Goal: Task Accomplishment & Management: Use online tool/utility

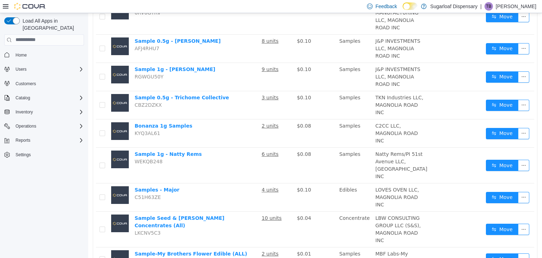
scroll to position [222, 0]
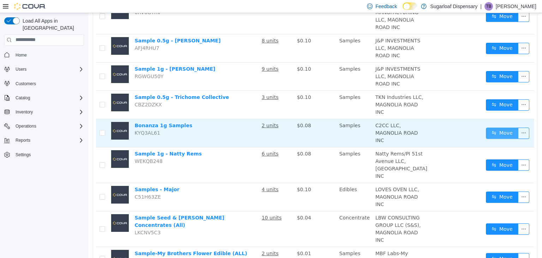
click at [491, 138] on button "Move" at bounding box center [502, 132] width 32 height 11
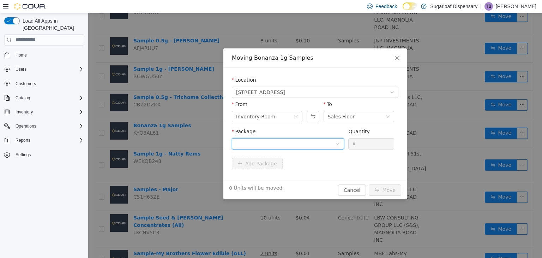
click at [338, 143] on icon "icon: down" at bounding box center [338, 143] width 4 height 2
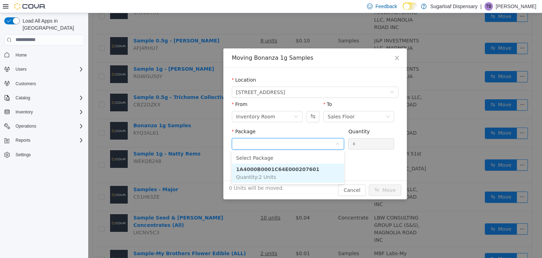
click at [311, 170] on li "1A4000B0001C64E000207601 Quantity : 2 Units" at bounding box center [288, 172] width 112 height 19
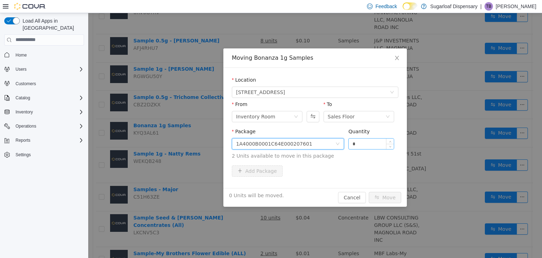
click at [367, 145] on input "*" at bounding box center [371, 143] width 45 height 11
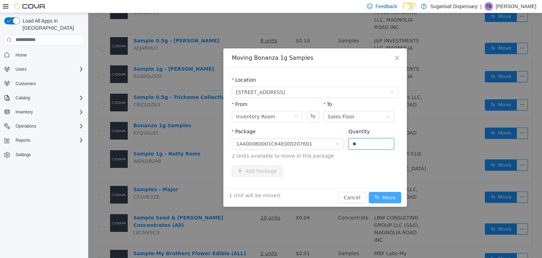
type input "*"
click at [382, 197] on button "Move" at bounding box center [385, 196] width 32 height 11
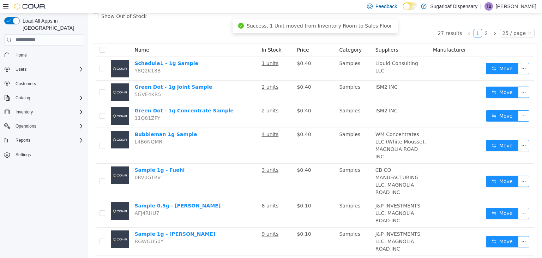
scroll to position [0, 0]
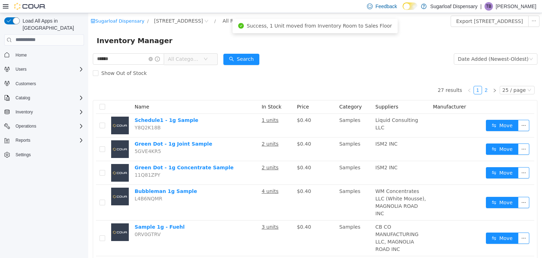
click at [484, 93] on link "2" at bounding box center [487, 90] width 8 height 8
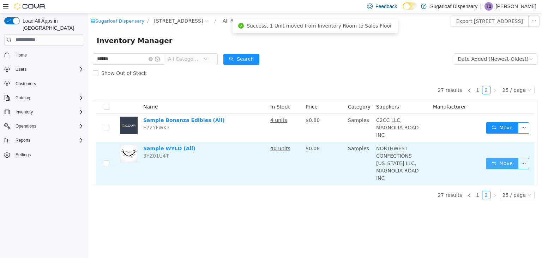
click at [493, 157] on button "Move" at bounding box center [502, 162] width 32 height 11
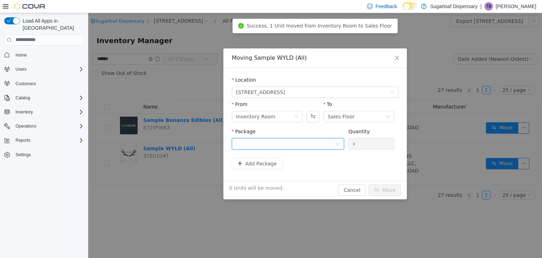
click at [303, 142] on div at bounding box center [285, 143] width 99 height 11
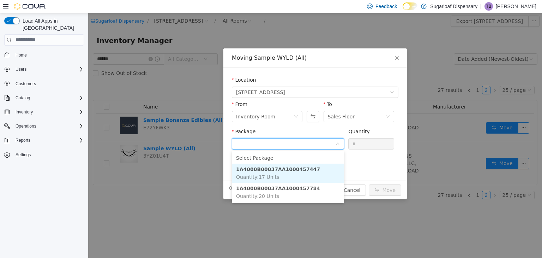
click at [289, 173] on li "1A4000B00037AA1000457447 Quantity : 17 Units" at bounding box center [288, 172] width 112 height 19
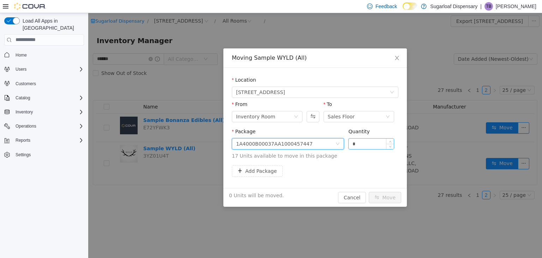
click at [364, 145] on input "*" at bounding box center [371, 143] width 45 height 11
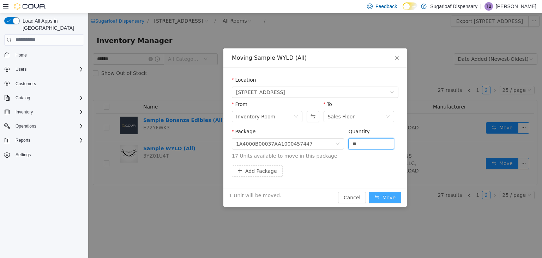
type input "*"
click at [380, 196] on button "Move" at bounding box center [385, 196] width 32 height 11
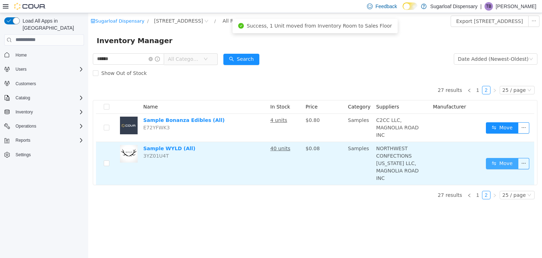
click at [498, 157] on button "Move" at bounding box center [502, 162] width 32 height 11
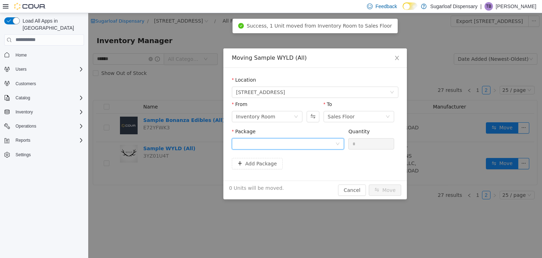
click at [306, 141] on div at bounding box center [285, 143] width 99 height 11
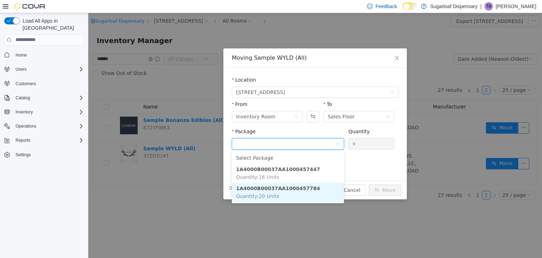
click at [299, 190] on strong "1A4000B00037AA1000457784" at bounding box center [278, 188] width 84 height 6
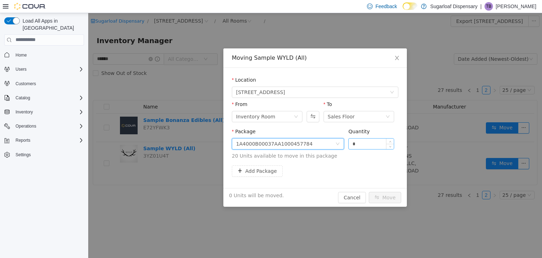
click at [374, 142] on input "*" at bounding box center [371, 143] width 45 height 11
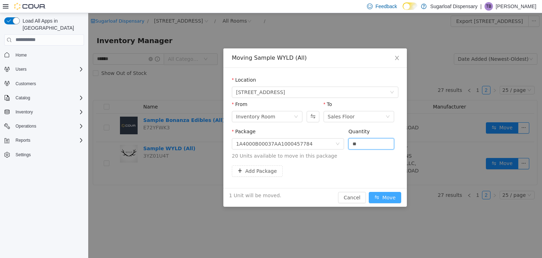
type input "*"
click at [388, 197] on button "Move" at bounding box center [385, 196] width 32 height 11
